Goal: Find specific page/section: Find specific page/section

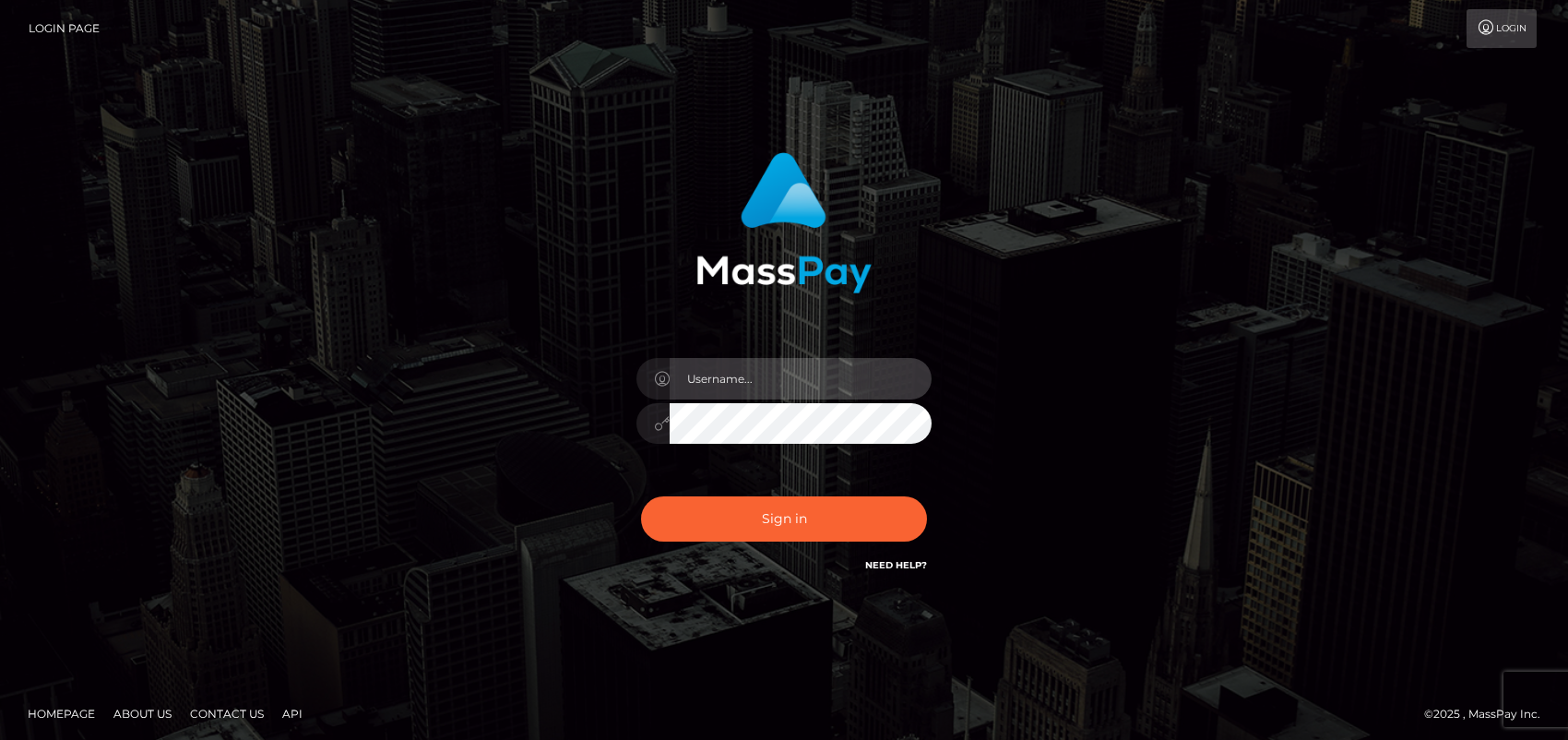
type input "ebellune"
click at [744, 466] on div "ebellune" at bounding box center [784, 415] width 323 height 141
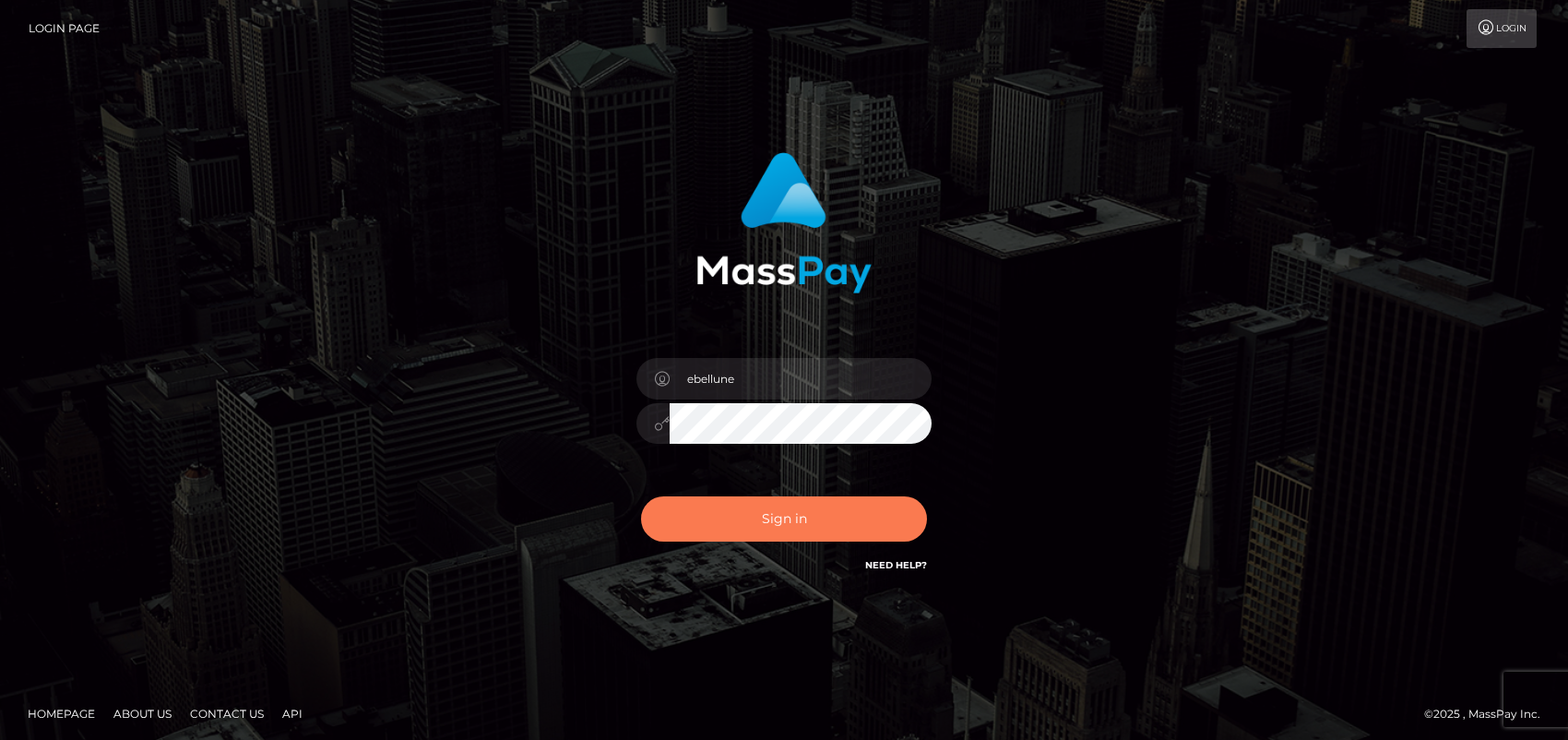
click at [783, 507] on button "Sign in" at bounding box center [784, 518] width 286 height 45
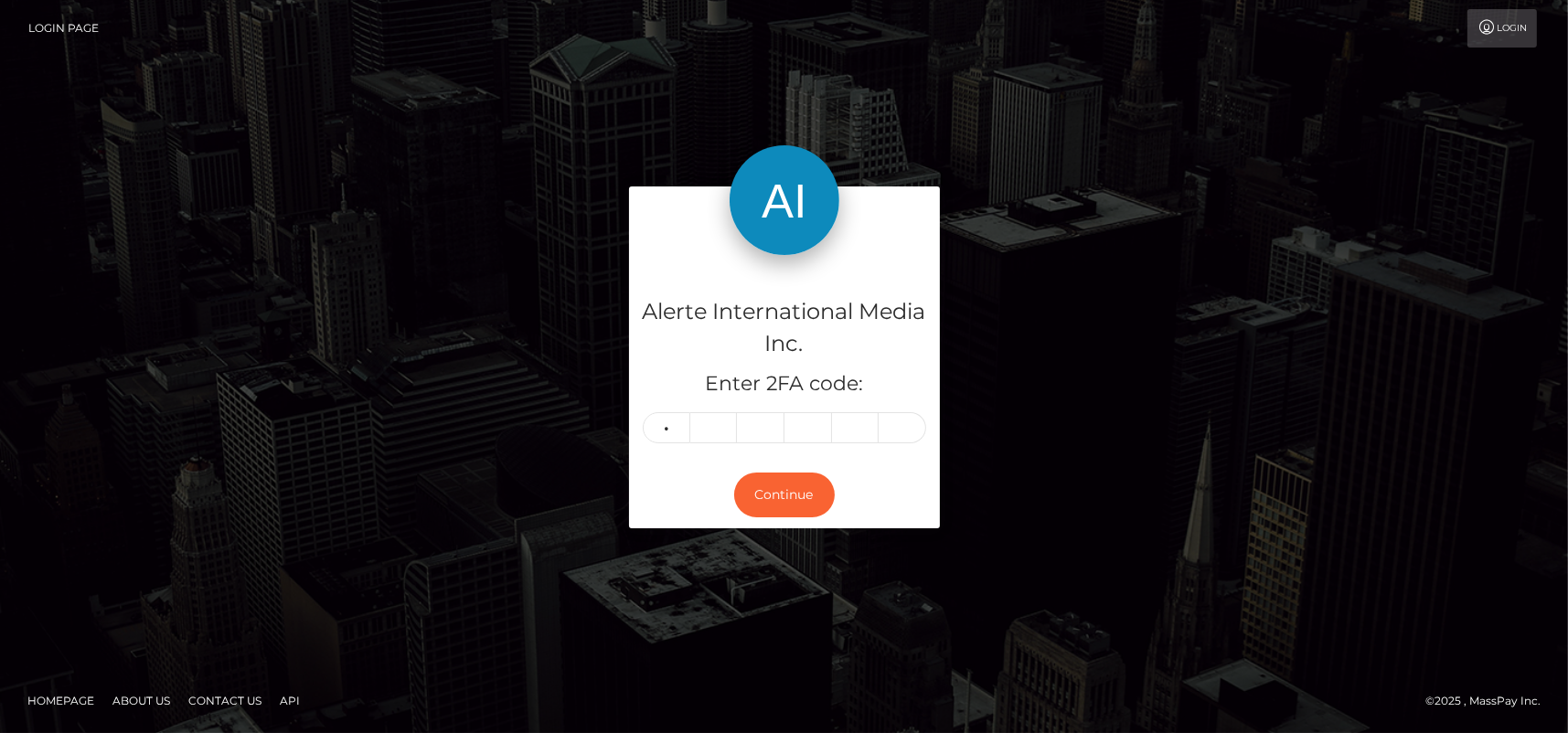
type input "0"
type input "7"
type input "3"
type input "6"
type input "2"
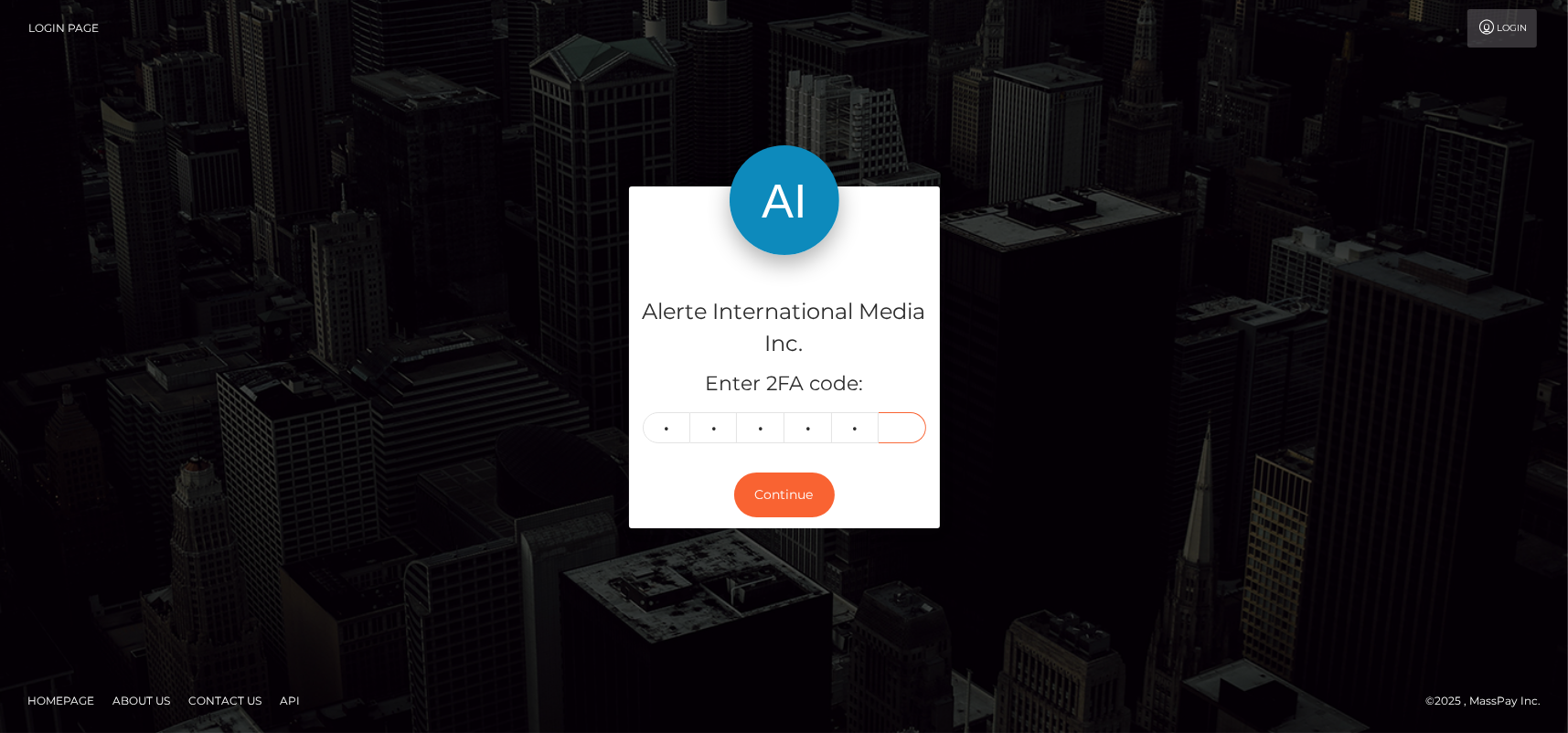
type input "1"
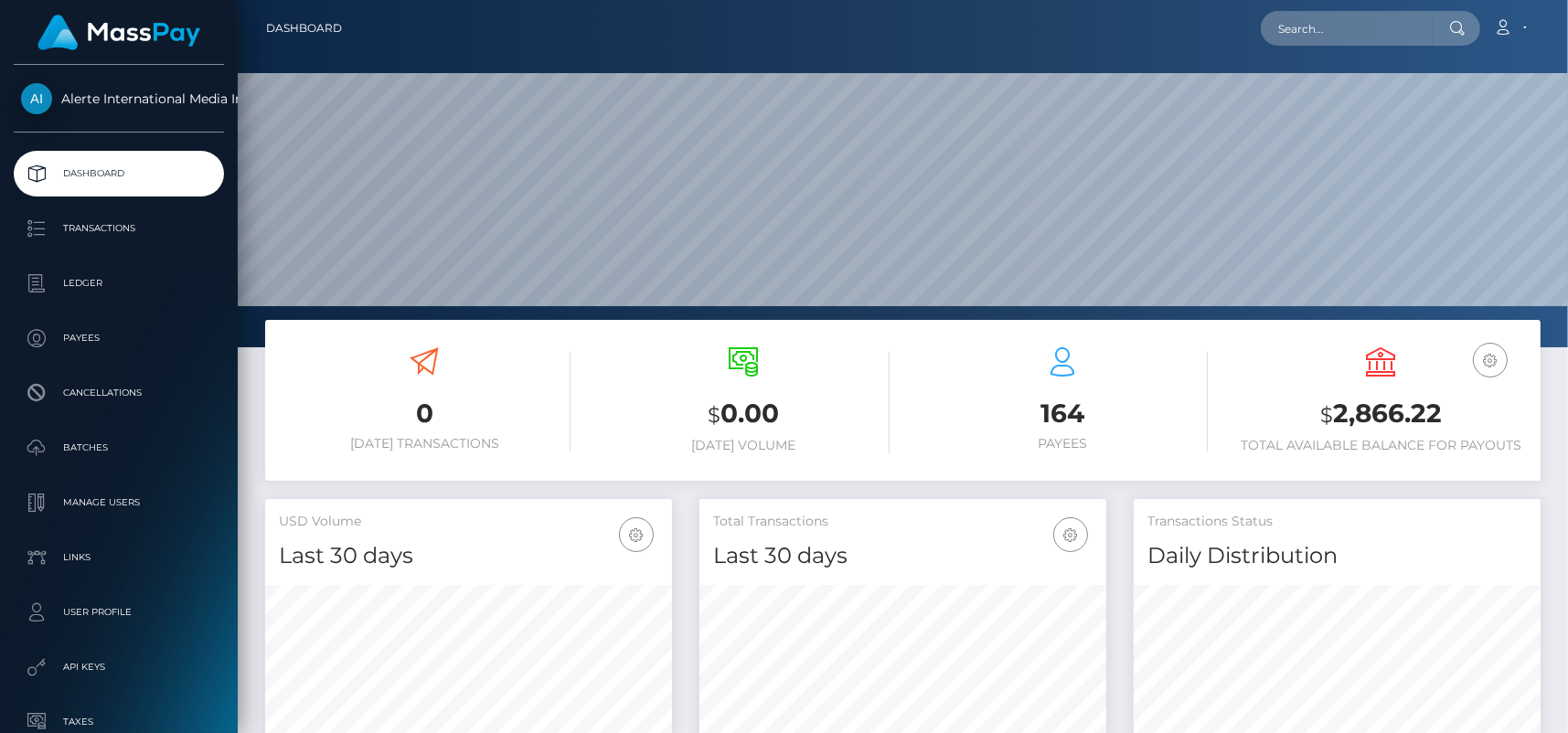
scroll to position [92, 0]
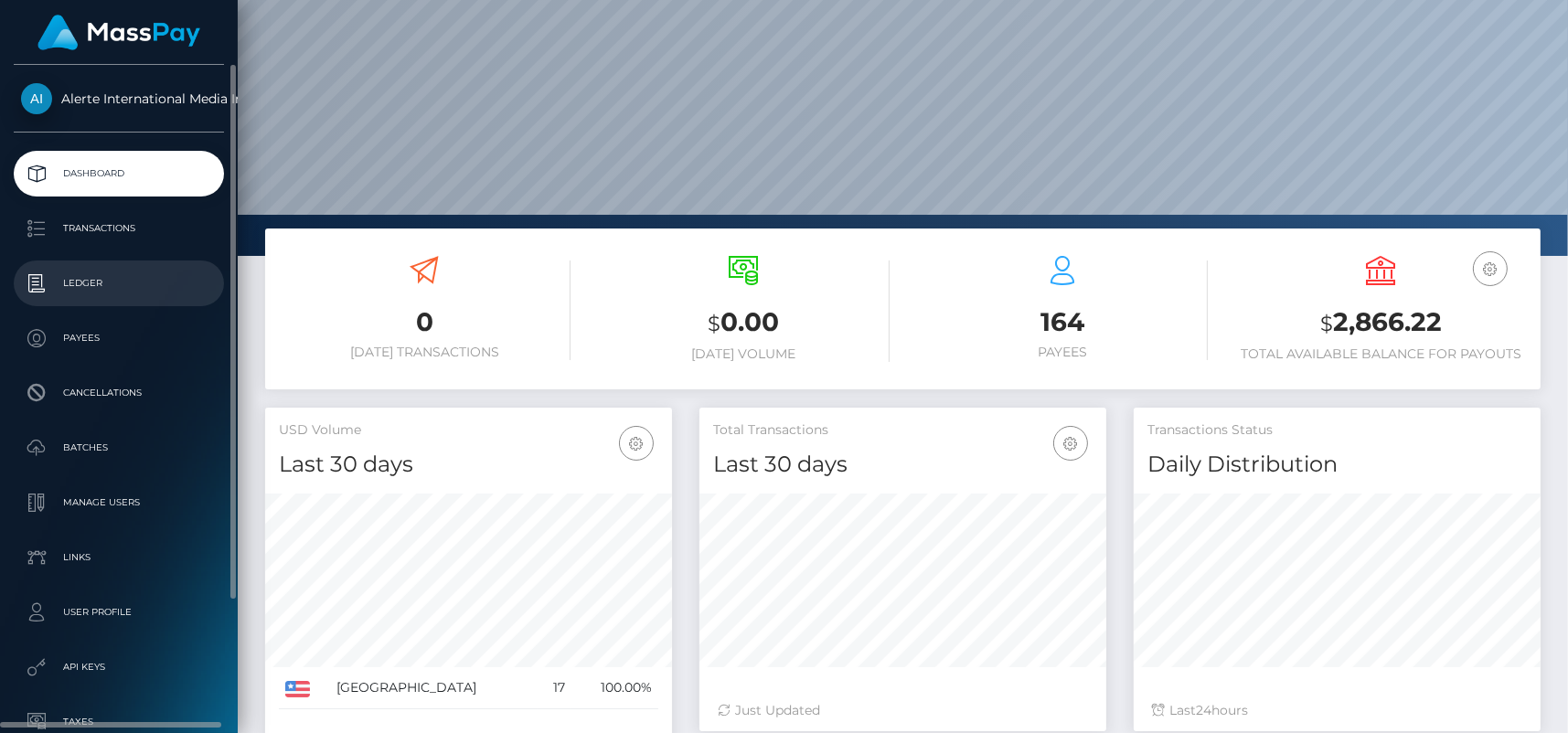
click at [83, 279] on p "Ledger" at bounding box center [118, 282] width 196 height 27
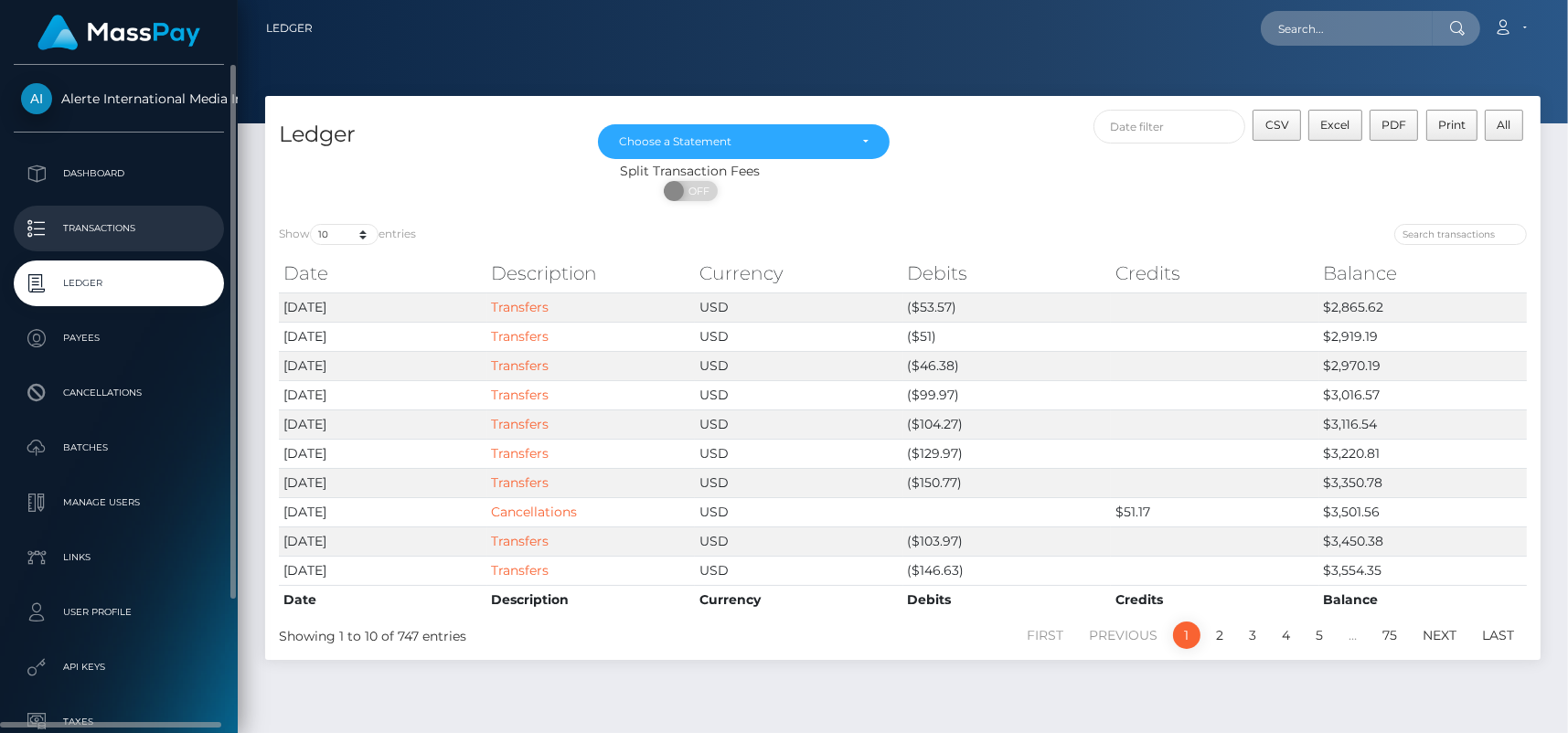
click at [97, 223] on p "Transactions" at bounding box center [118, 228] width 196 height 27
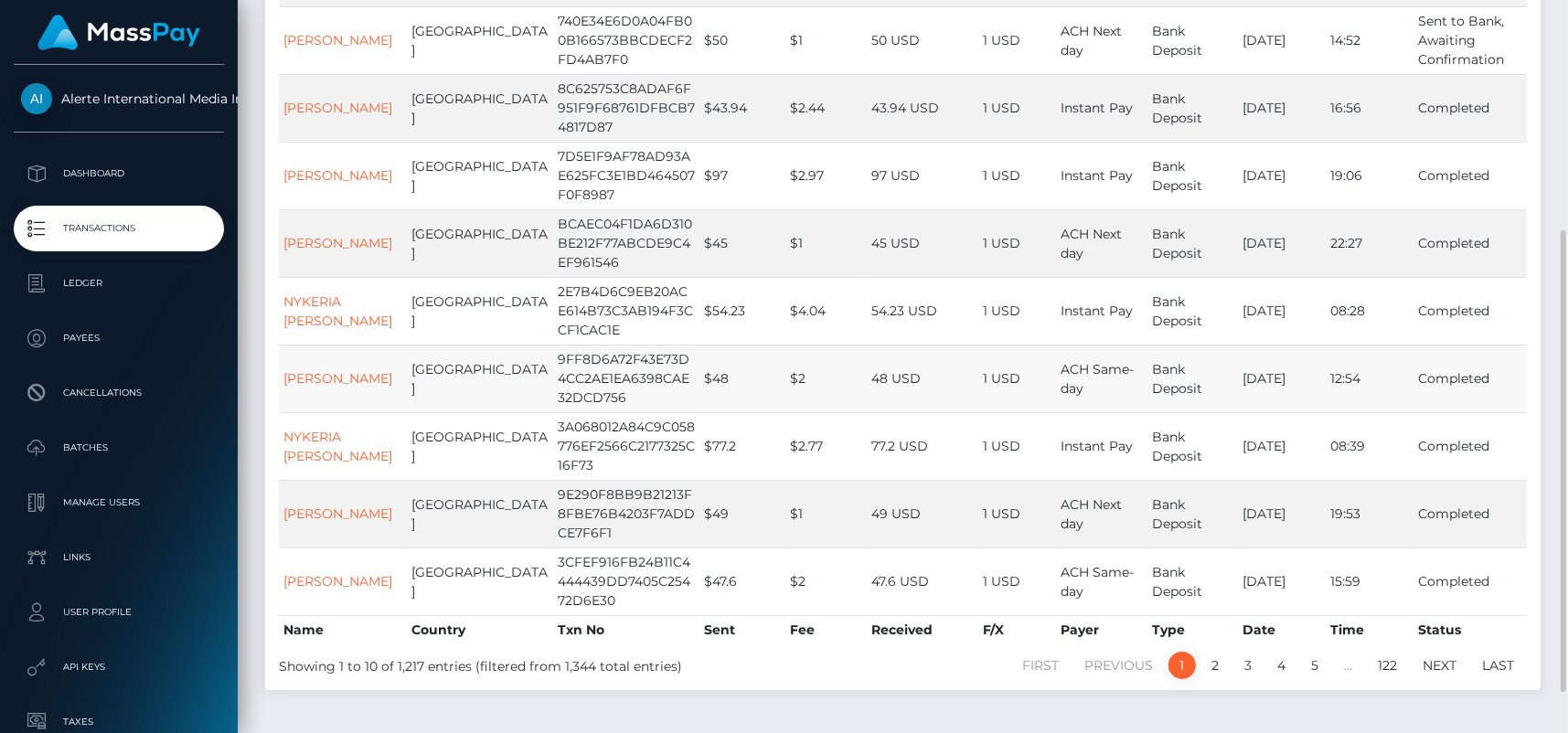
scroll to position [430, 0]
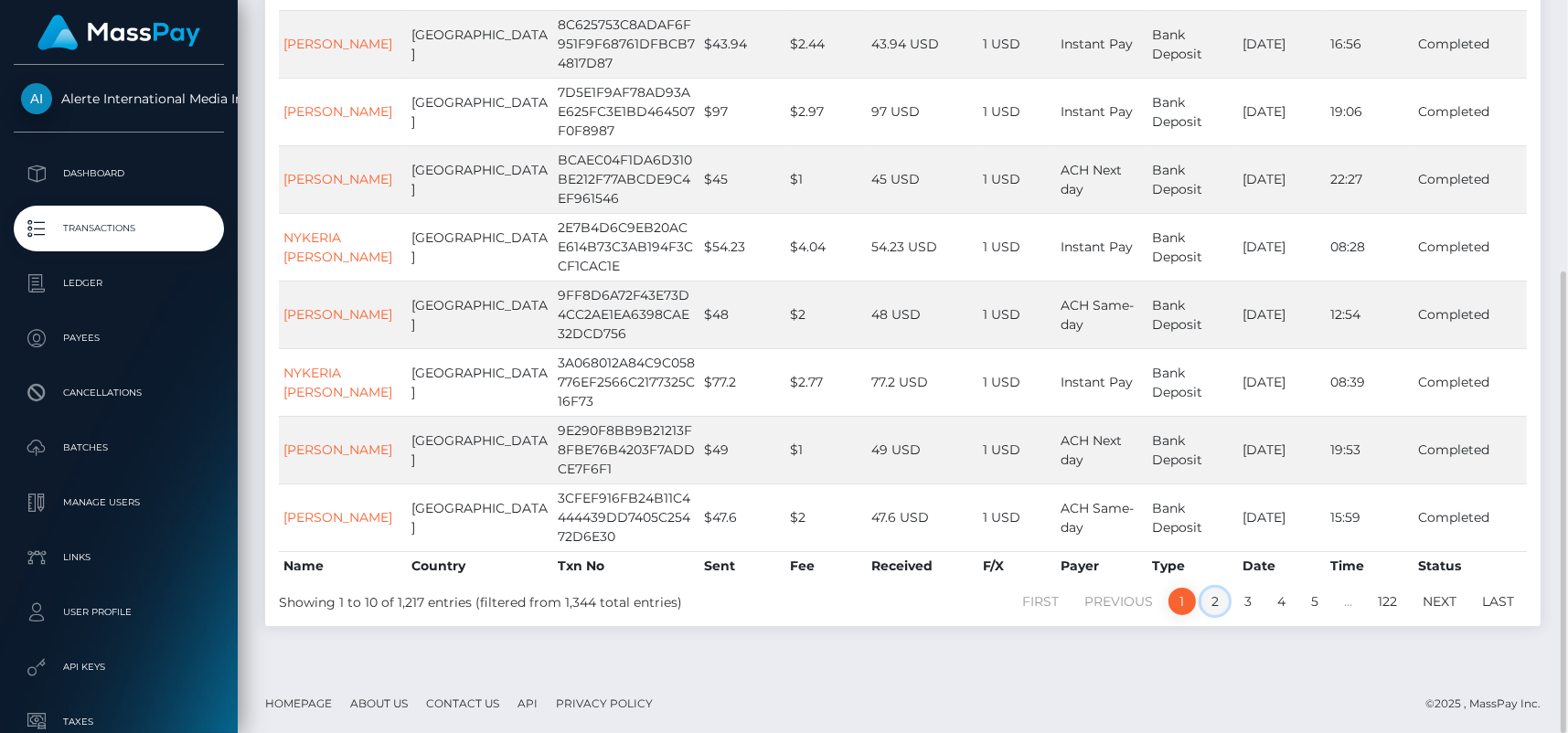
click at [1215, 601] on link "2" at bounding box center [1215, 601] width 27 height 27
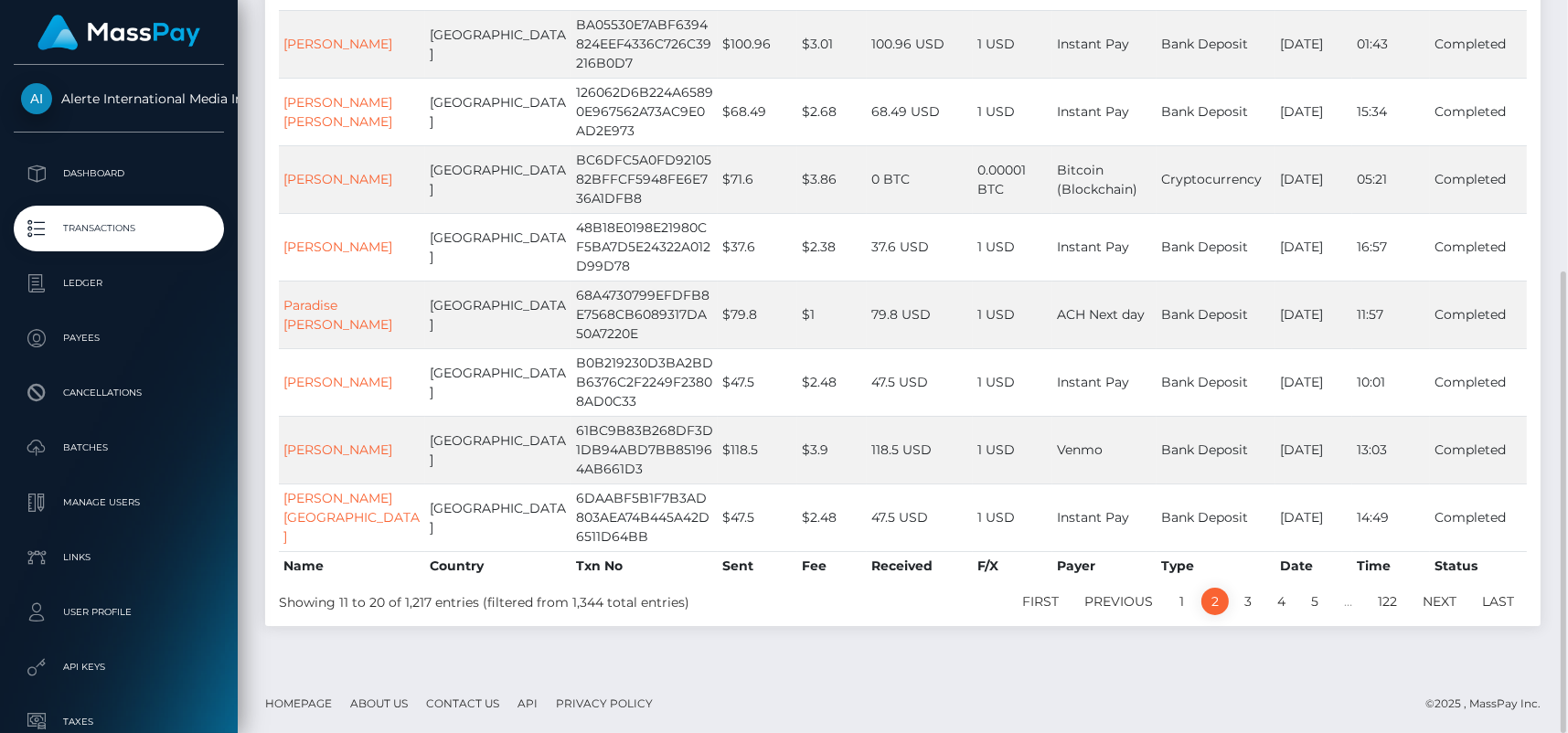
click at [1212, 591] on link "2" at bounding box center [1215, 601] width 27 height 27
click at [1212, 592] on link "2" at bounding box center [1215, 601] width 27 height 27
click at [1247, 596] on link "3" at bounding box center [1248, 601] width 27 height 27
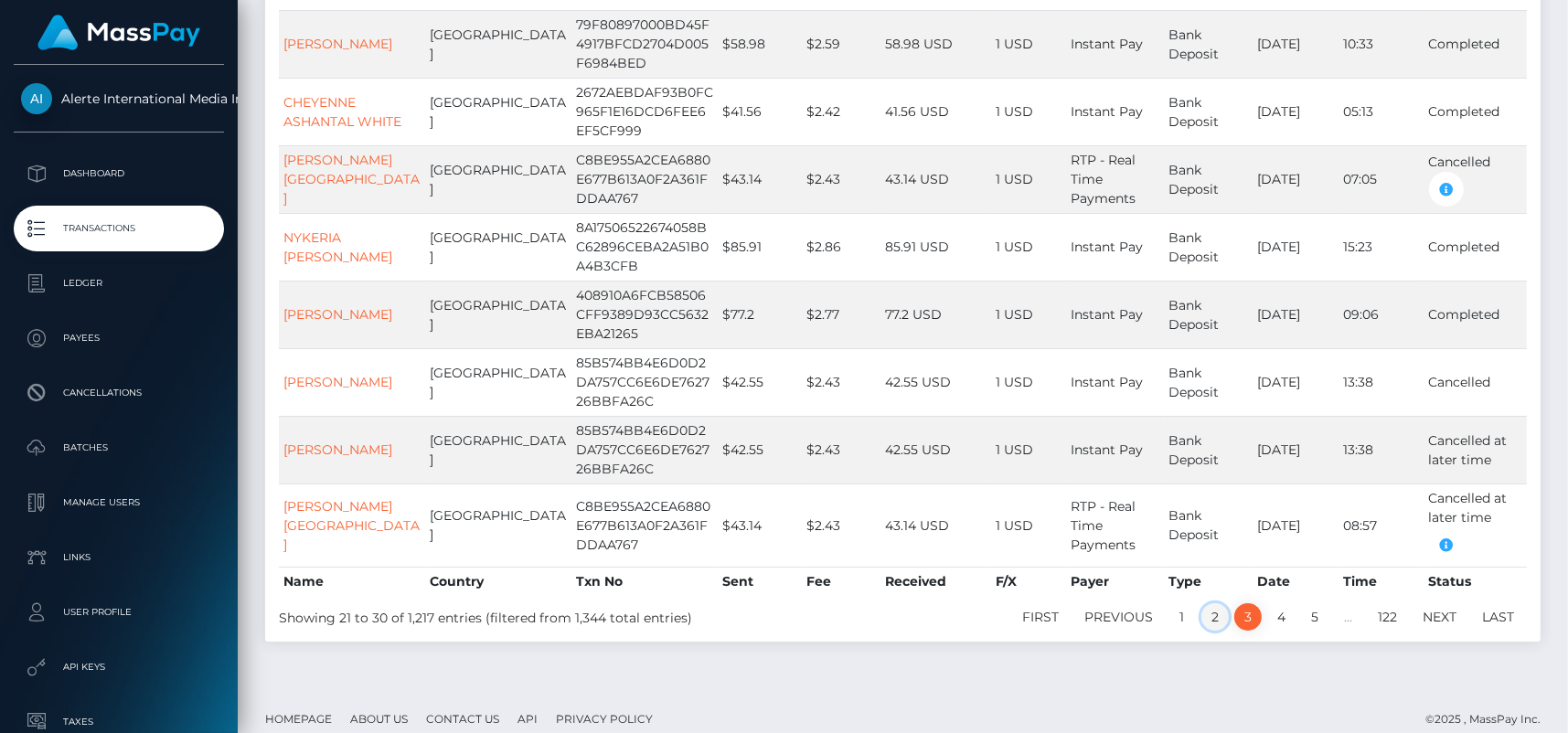
click at [1215, 603] on link "2" at bounding box center [1215, 616] width 27 height 27
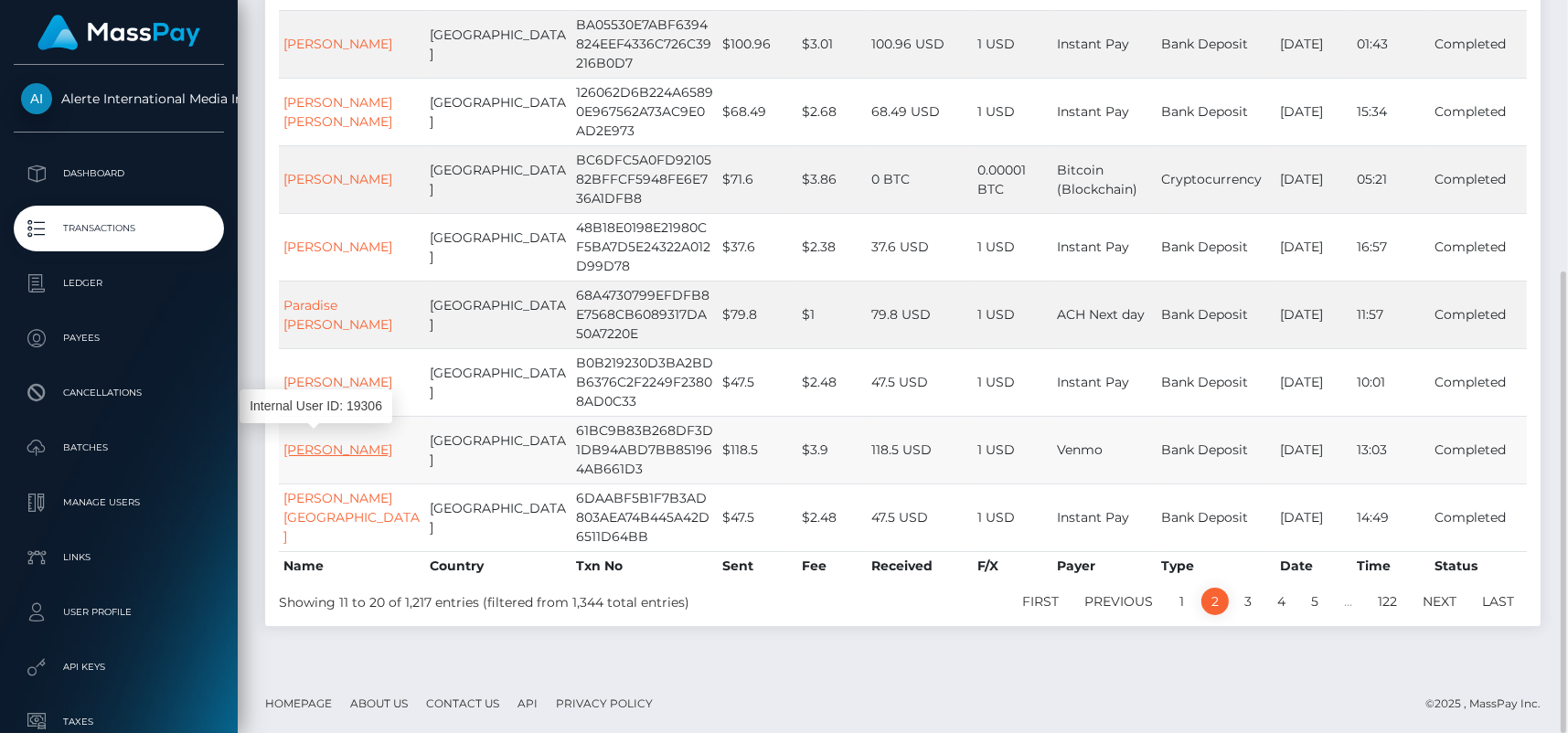
click at [302, 448] on link "Nicole Leonardis" at bounding box center [337, 449] width 109 height 16
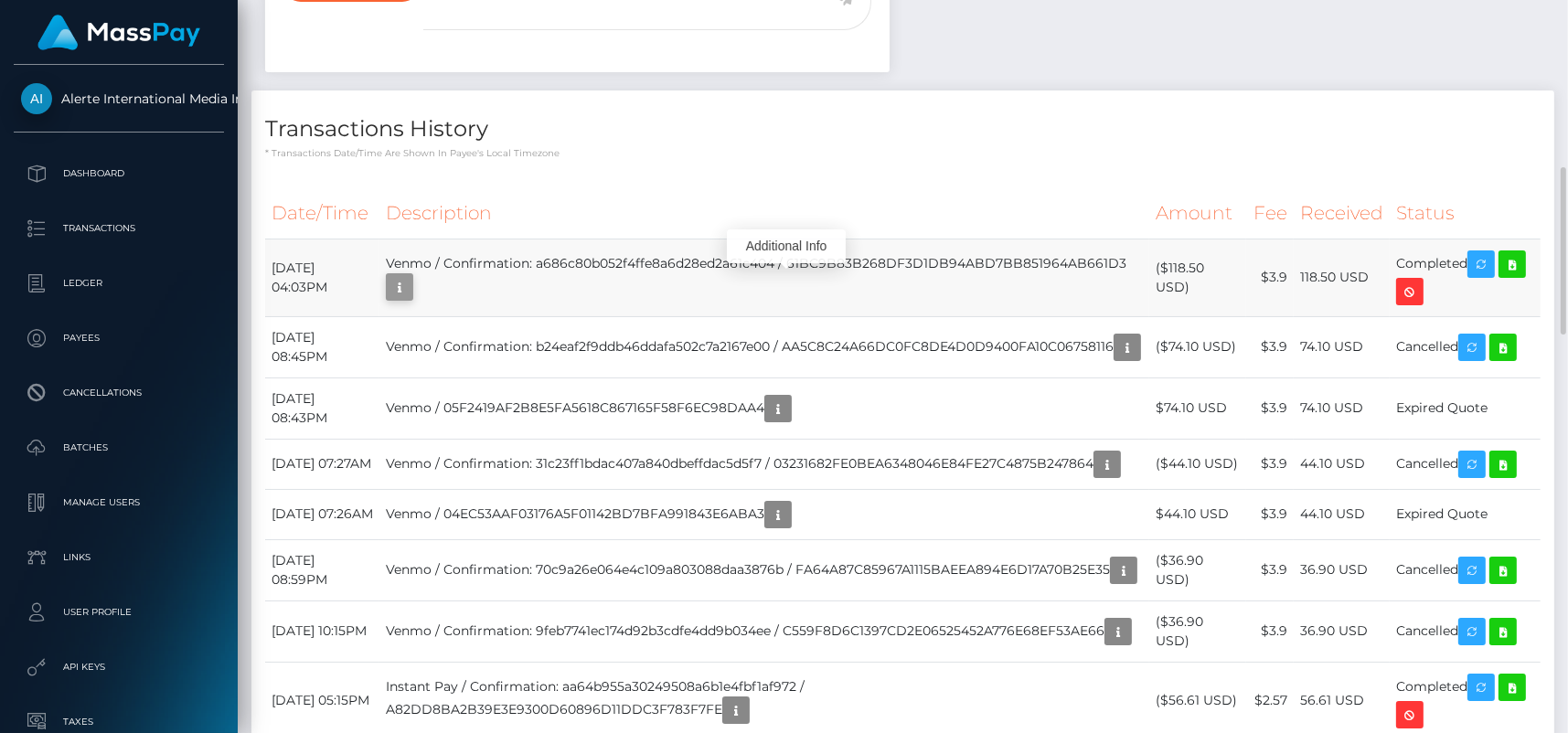
scroll to position [219, 406]
click at [410, 286] on icon "button" at bounding box center [399, 287] width 22 height 23
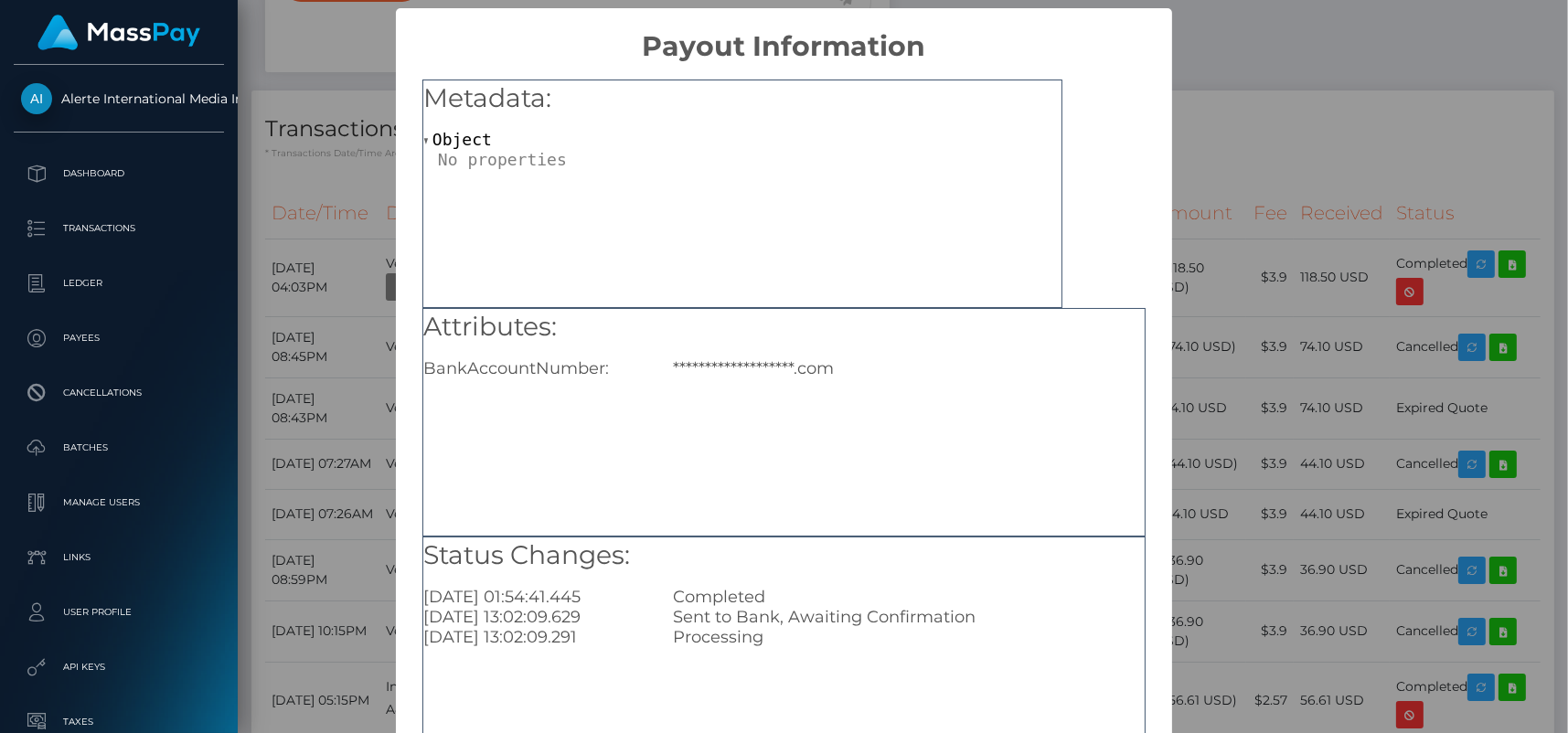
scroll to position [137, 0]
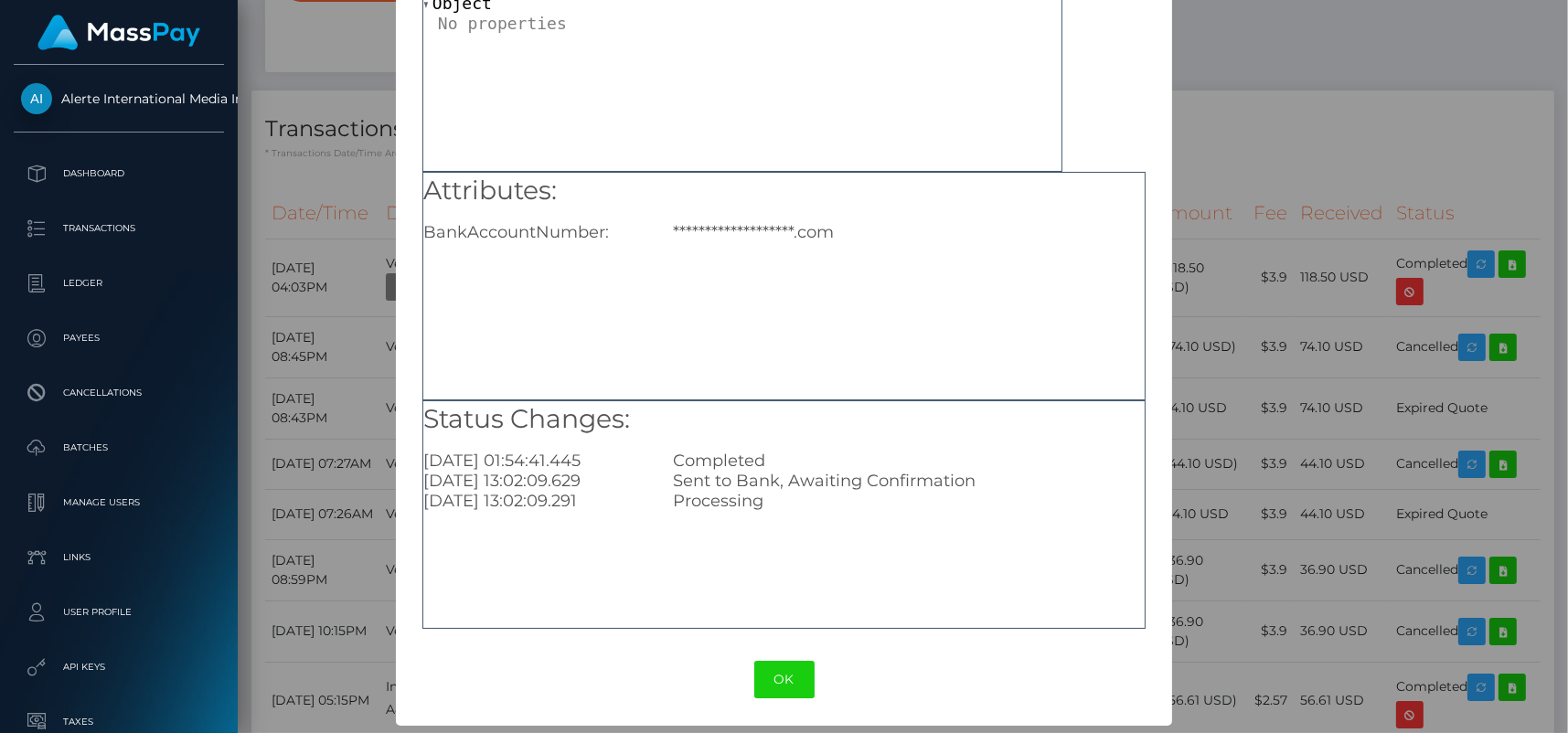
click at [343, 163] on div "**********" at bounding box center [784, 366] width 1568 height 733
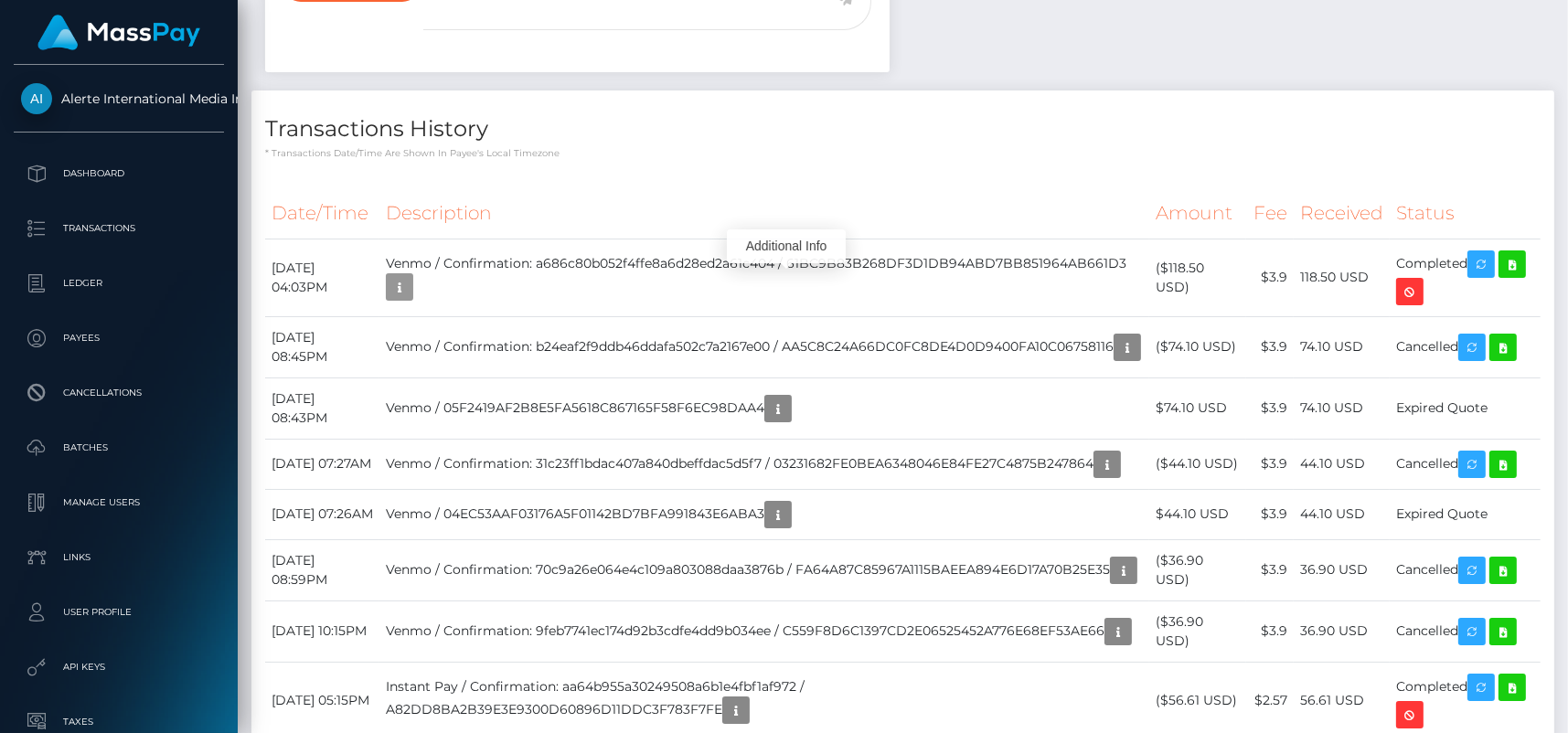
scroll to position [219, 406]
